Goal: Ask a question

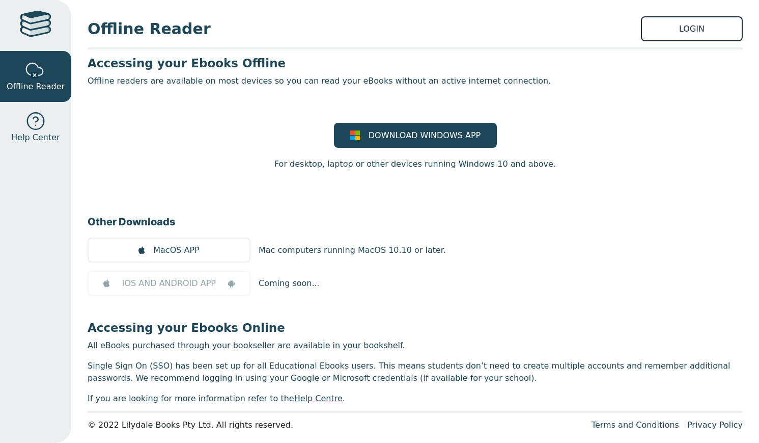
click at [703, 23] on link "LOGIN" at bounding box center [692, 28] width 102 height 25
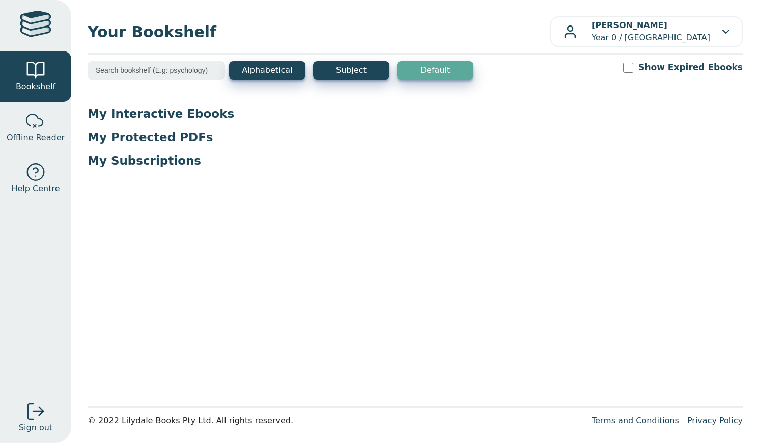
click at [174, 115] on p "My Interactive Ebooks" at bounding box center [415, 113] width 655 height 15
click at [634, 65] on input "Show Expired Ebooks" at bounding box center [628, 68] width 10 height 10
click at [634, 66] on input "Show Expired Ebooks" at bounding box center [628, 68] width 10 height 10
checkbox input "false"
click at [154, 109] on p "My Interactive Ebooks" at bounding box center [415, 113] width 655 height 15
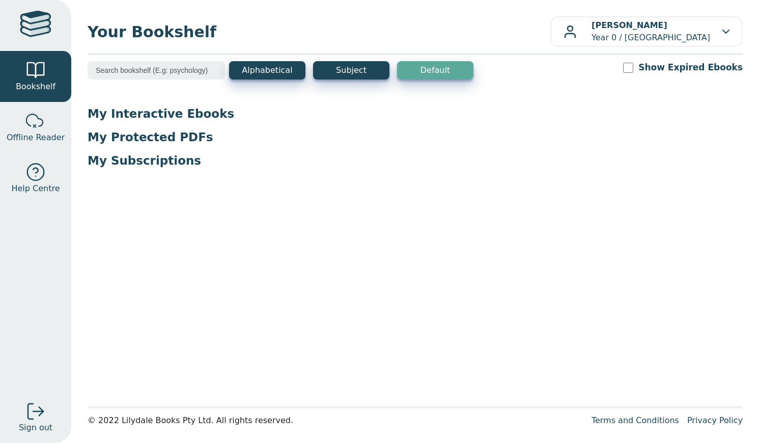
click at [121, 123] on div "My Interactive Ebooks My Protected PDFs My Subscriptions" at bounding box center [415, 141] width 655 height 70
click at [123, 120] on p "My Interactive Ebooks" at bounding box center [415, 113] width 655 height 15
click at [182, 175] on div "My Interactive Ebooks My Protected PDFs My Subscriptions" at bounding box center [415, 141] width 655 height 70
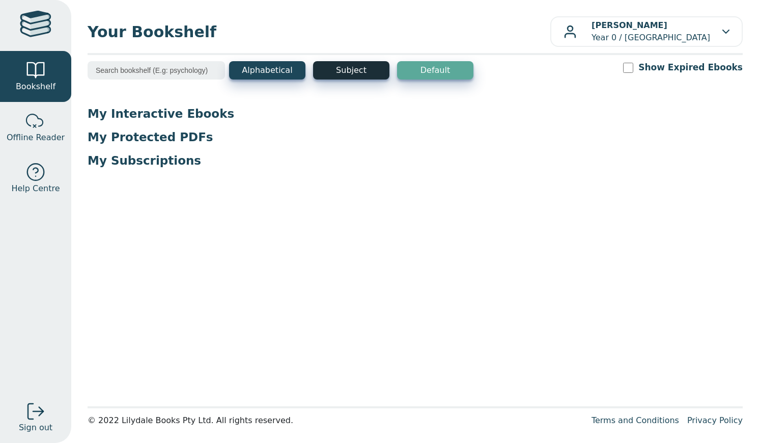
click at [352, 78] on button "Subject" at bounding box center [351, 70] width 76 height 18
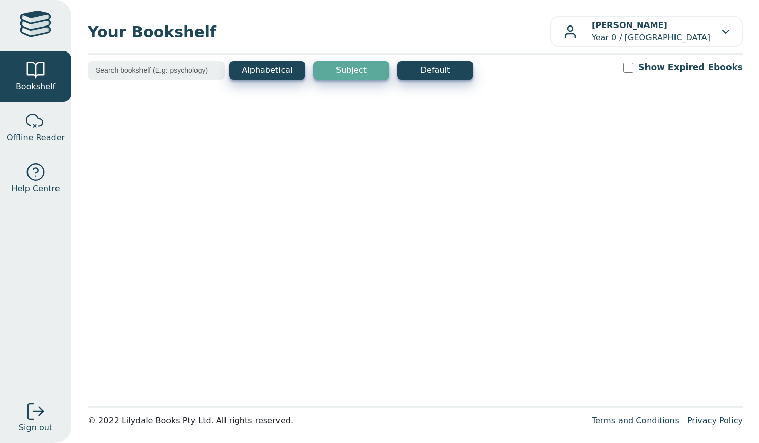
click at [35, 176] on div at bounding box center [35, 172] width 20 height 20
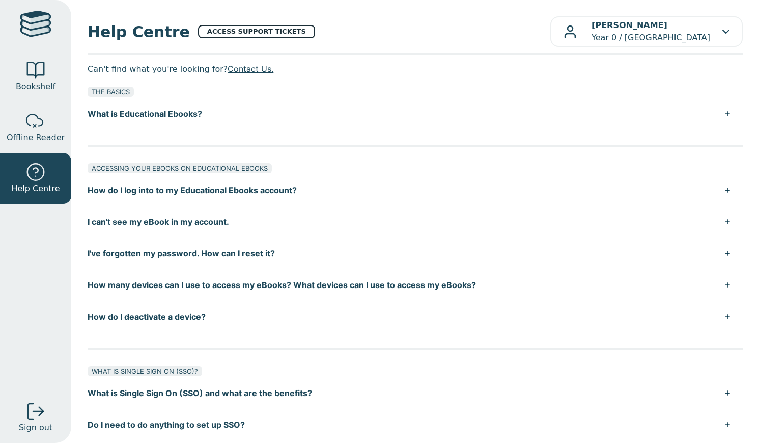
click at [228, 33] on link "ACCESS SUPPORT TICKETS" at bounding box center [256, 31] width 117 height 13
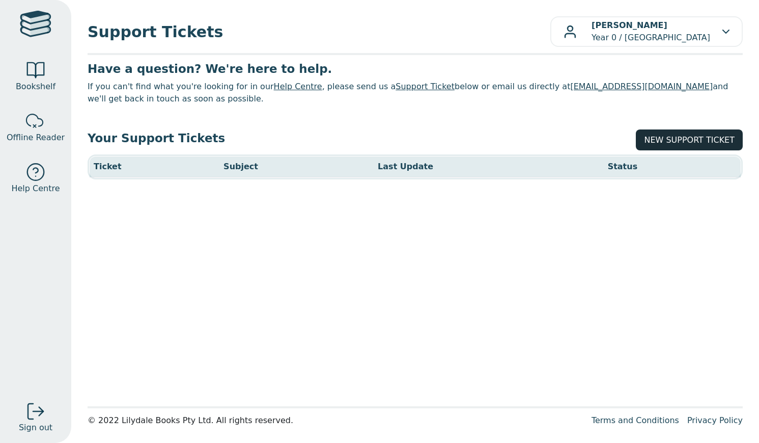
click at [682, 148] on link "NEW SUPPORT TICKET" at bounding box center [689, 139] width 107 height 21
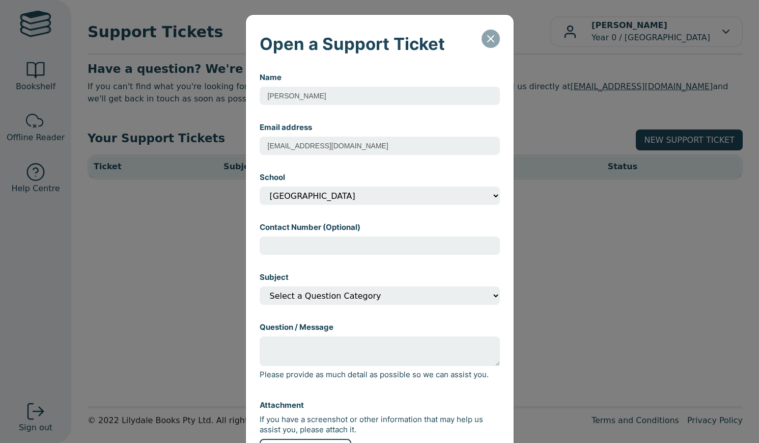
click at [482, 44] on button "Close" at bounding box center [491, 39] width 18 height 18
